Goal: Information Seeking & Learning: Learn about a topic

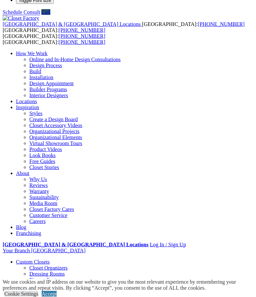
click at [57, 296] on link "Accept" at bounding box center [49, 294] width 15 height 6
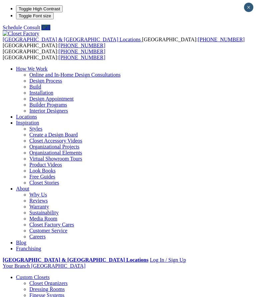
click at [0, 0] on span at bounding box center [0, 0] width 0 height 0
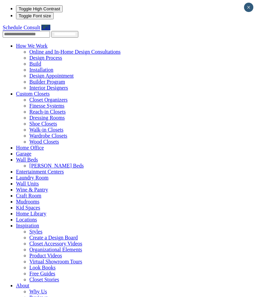
click at [28, 91] on link "Custom Closets" at bounding box center [33, 94] width 34 height 6
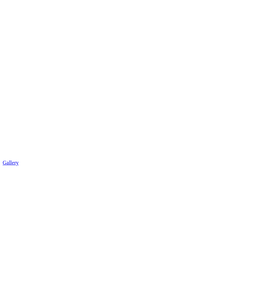
scroll to position [901, 0]
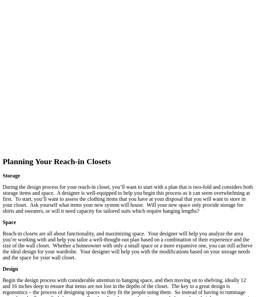
scroll to position [867, 0]
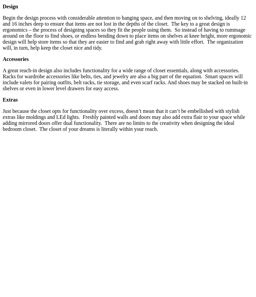
scroll to position [1128, 0]
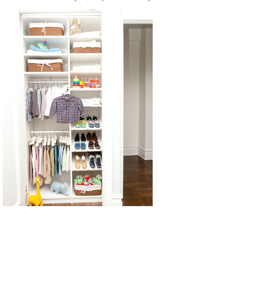
scroll to position [632, 0]
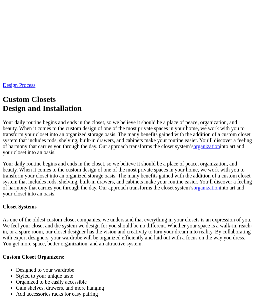
scroll to position [1429, 0]
